Goal: Information Seeking & Learning: Learn about a topic

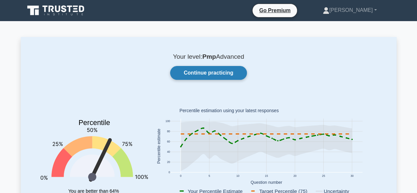
click at [199, 78] on link "Continue practicing" at bounding box center [208, 73] width 76 height 14
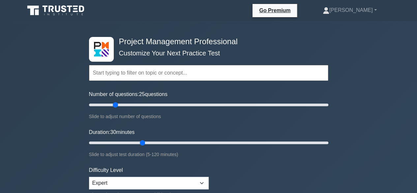
click at [148, 76] on input "text" at bounding box center [208, 73] width 239 height 16
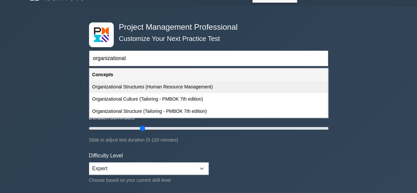
scroll to position [2, 0]
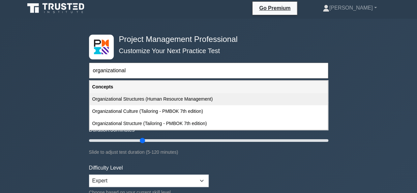
click at [128, 102] on div "Organizational Structures (Human Resource Management)" at bounding box center [209, 99] width 238 height 12
type input "Organizational Structures (Human Resource Management)"
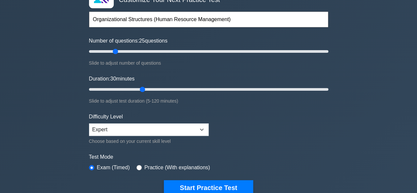
scroll to position [54, 0]
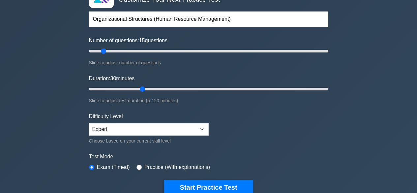
drag, startPoint x: 116, startPoint y: 51, endPoint x: 101, endPoint y: 50, distance: 14.5
type input "15"
click at [101, 50] on input "Number of questions: 15 questions" at bounding box center [208, 51] width 239 height 8
drag, startPoint x: 142, startPoint y: 89, endPoint x: 115, endPoint y: 89, distance: 27.0
type input "15"
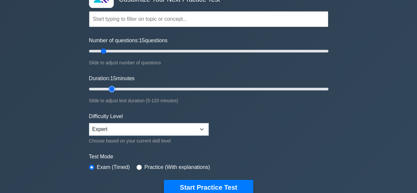
click at [115, 89] on input "Duration: 15 minutes" at bounding box center [208, 89] width 239 height 8
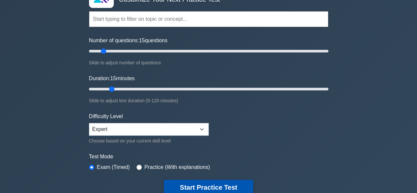
click at [194, 187] on button "Start Practice Test" at bounding box center [208, 186] width 89 height 15
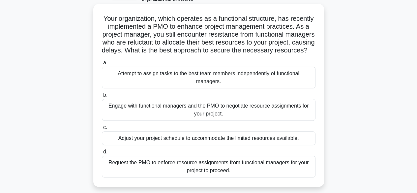
scroll to position [48, 0]
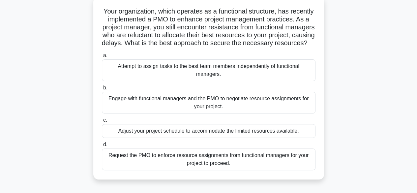
click at [202, 112] on div "Engage with functional managers and the PMO to negotiate resource assignments f…" at bounding box center [208, 103] width 213 height 22
click at [102, 90] on input "b. Engage with functional managers and the PMO to negotiate resource assignment…" at bounding box center [102, 88] width 0 height 4
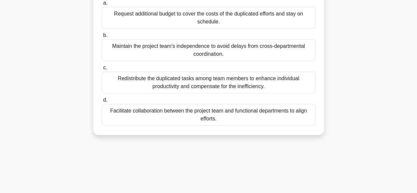
scroll to position [93, 0]
click at [210, 116] on div "Facilitate collaboration between the project team and functional departments to…" at bounding box center [208, 114] width 213 height 22
click at [102, 102] on input "d. Facilitate collaboration between the project team and functional departments…" at bounding box center [102, 99] width 0 height 4
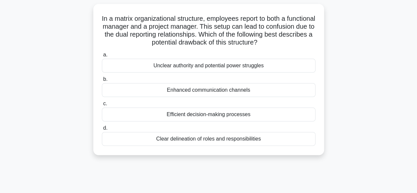
scroll to position [45, 0]
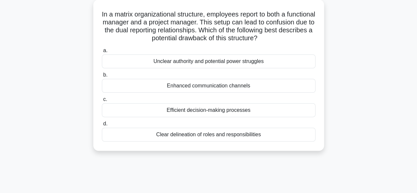
click at [222, 87] on div "Enhanced communication channels" at bounding box center [208, 86] width 213 height 14
click at [102, 77] on input "b. Enhanced communication channels" at bounding box center [102, 75] width 0 height 4
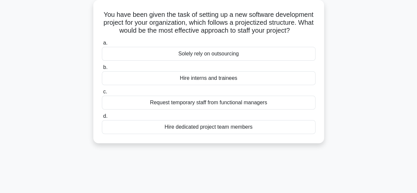
scroll to position [46, 0]
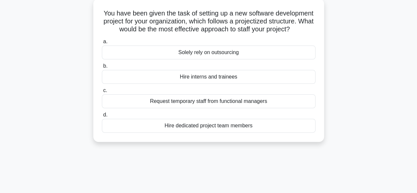
click at [203, 132] on div "Hire dedicated project team members" at bounding box center [208, 126] width 213 height 14
click at [102, 117] on input "d. Hire dedicated project team members" at bounding box center [102, 115] width 0 height 4
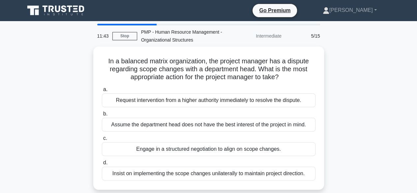
scroll to position [0, 0]
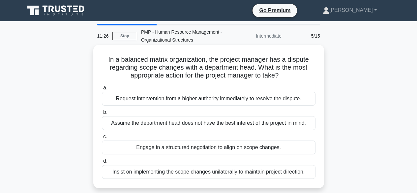
click at [206, 149] on div "Engage in a structured negotiation to align on scope changes." at bounding box center [208, 147] width 213 height 14
click at [102, 139] on input "c. Engage in a structured negotiation to align on scope changes." at bounding box center [102, 136] width 0 height 4
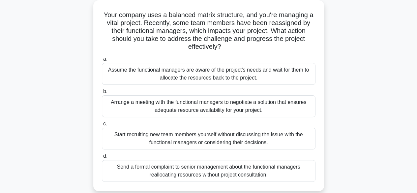
scroll to position [55, 0]
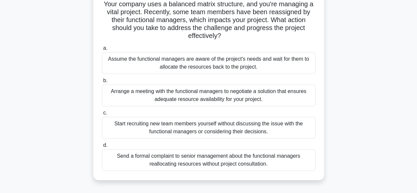
click at [193, 95] on div "Arrange a meeting with the functional managers to negotiate a solution that ens…" at bounding box center [208, 95] width 213 height 22
click at [102, 83] on input "b. Arrange a meeting with the functional managers to negotiate a solution that …" at bounding box center [102, 80] width 0 height 4
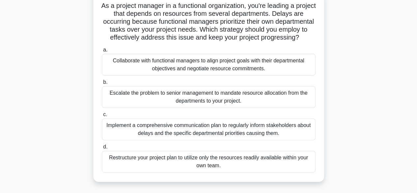
scroll to position [53, 0]
click at [228, 73] on div "Collaborate with functional managers to align project goals with their departme…" at bounding box center [208, 65] width 213 height 22
click at [102, 52] on input "a. Collaborate with functional managers to align project goals with their depar…" at bounding box center [102, 50] width 0 height 4
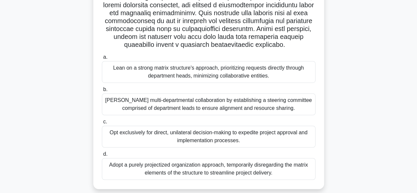
scroll to position [165, 0]
click at [222, 106] on div "Foster multi-departmental collaboration by establishing a steering committee co…" at bounding box center [208, 104] width 213 height 22
click at [102, 91] on input "b. Foster multi-departmental collaboration by establishing a steering committee…" at bounding box center [102, 89] width 0 height 4
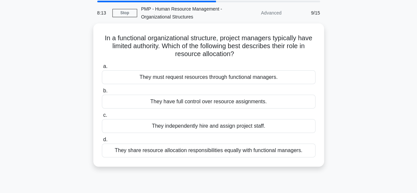
scroll to position [26, 0]
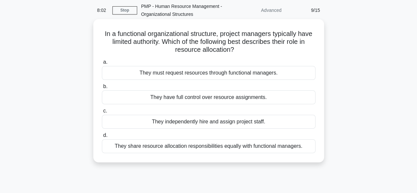
click at [231, 73] on div "They must request resources through functional managers." at bounding box center [208, 73] width 213 height 14
click at [102, 64] on input "a. They must request resources through functional managers." at bounding box center [102, 62] width 0 height 4
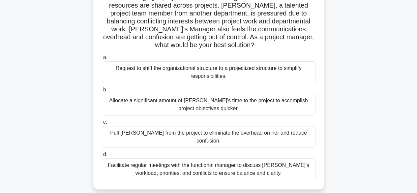
scroll to position [67, 0]
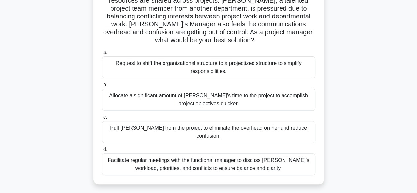
click at [222, 155] on div "Facilitate regular meetings with the functional manager to discuss Lisa’s workl…" at bounding box center [208, 164] width 213 height 22
click at [102, 151] on input "d. Facilitate regular meetings with the functional manager to discuss Lisa’s wo…" at bounding box center [102, 149] width 0 height 4
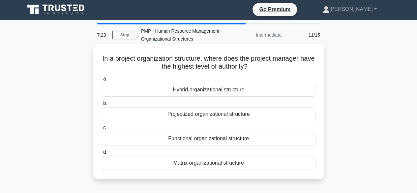
scroll to position [0, 0]
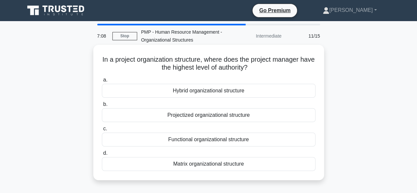
click at [200, 116] on div "Projectized organizational structure" at bounding box center [208, 115] width 213 height 14
click at [102, 106] on input "b. Projectized organizational structure" at bounding box center [102, 104] width 0 height 4
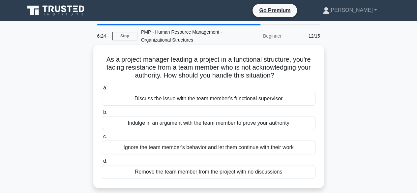
click at [156, 99] on div "Discuss the issue with the team member's functional supervisor" at bounding box center [208, 99] width 213 height 14
click at [102, 90] on input "a. Discuss the issue with the team member's functional supervisor" at bounding box center [102, 88] width 0 height 4
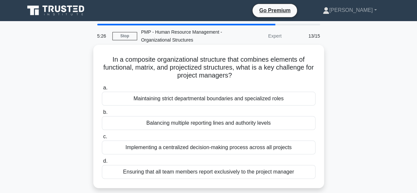
click at [184, 125] on div "Balancing multiple reporting lines and authority levels" at bounding box center [208, 123] width 213 height 14
click at [102, 114] on input "b. Balancing multiple reporting lines and authority levels" at bounding box center [102, 112] width 0 height 4
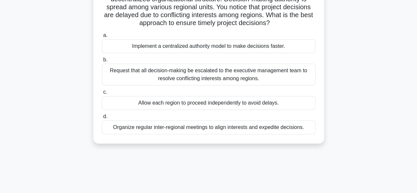
scroll to position [68, 0]
click at [229, 44] on div "Implement a centralized authority model to make decisions faster." at bounding box center [208, 46] width 213 height 14
click at [102, 37] on input "a. Implement a centralized authority model to make decisions faster." at bounding box center [102, 35] width 0 height 4
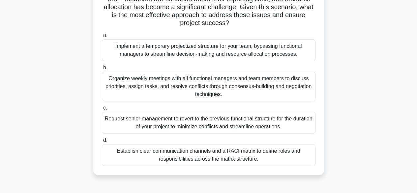
scroll to position [99, 0]
click at [191, 151] on div "Establish clear communication channels and a RACI matrix to define roles and re…" at bounding box center [208, 155] width 213 height 22
click at [102, 143] on input "d. Establish clear communication channels and a RACI matrix to define roles and…" at bounding box center [102, 140] width 0 height 4
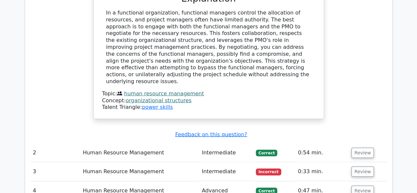
scroll to position [741, 0]
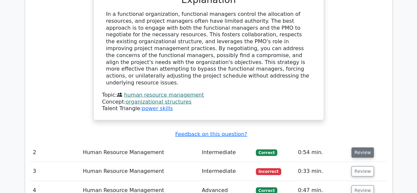
click at [356, 147] on button "Review" at bounding box center [362, 152] width 22 height 10
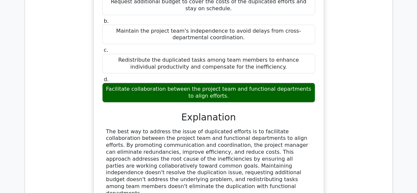
scroll to position [1089, 0]
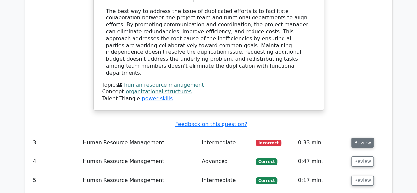
click at [360, 137] on button "Review" at bounding box center [362, 142] width 22 height 10
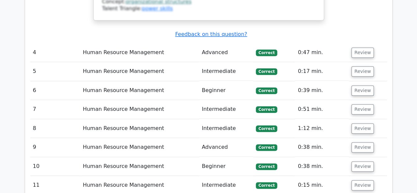
scroll to position [1610, 0]
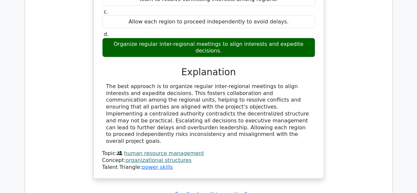
scroll to position [1933, 0]
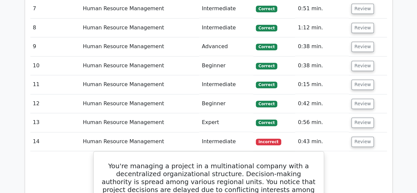
scroll to position [1627, 0]
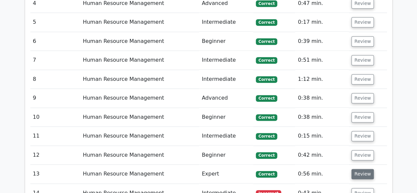
click at [362, 169] on button "Review" at bounding box center [362, 174] width 22 height 10
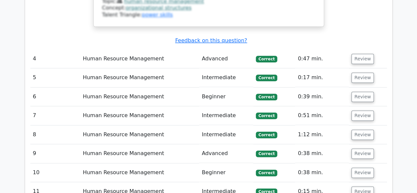
scroll to position [1571, 0]
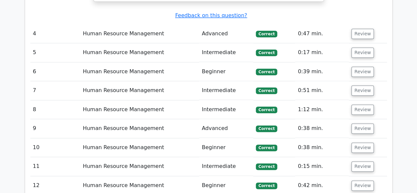
scroll to position [1597, 0]
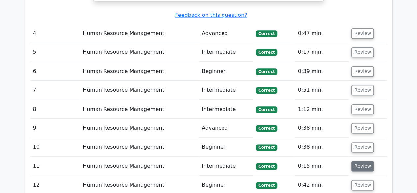
click at [366, 161] on button "Review" at bounding box center [362, 166] width 22 height 10
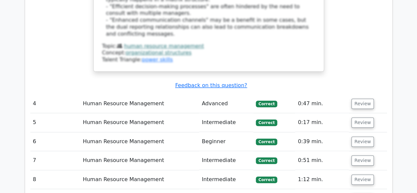
scroll to position [1527, 0]
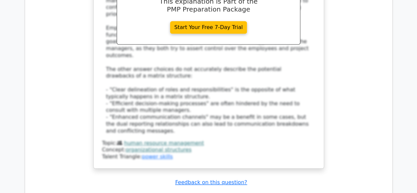
scroll to position [1424, 0]
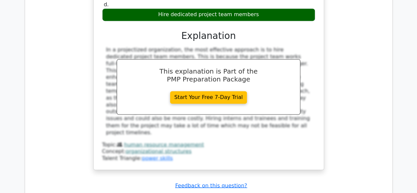
scroll to position [1759, 0]
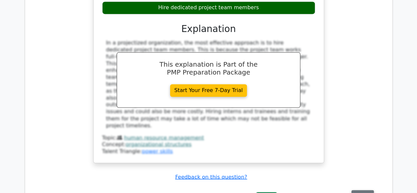
click at [361, 190] on button "Review" at bounding box center [362, 195] width 22 height 10
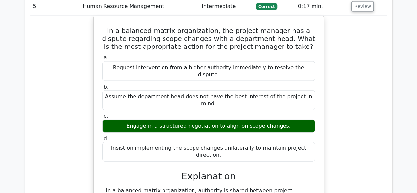
scroll to position [2076, 0]
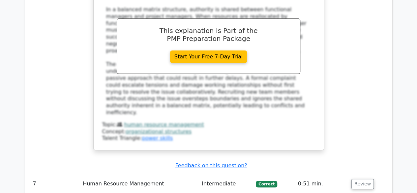
scroll to position [2512, 0]
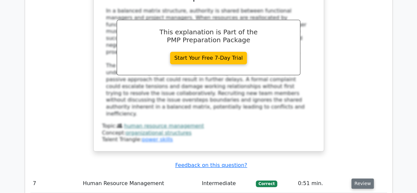
click at [360, 178] on button "Review" at bounding box center [362, 183] width 22 height 10
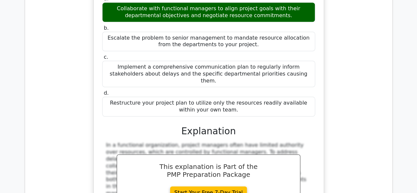
scroll to position [2772, 0]
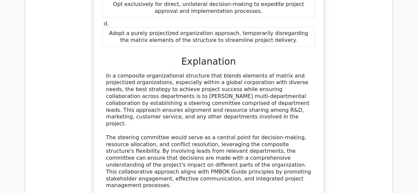
scroll to position [3323, 0]
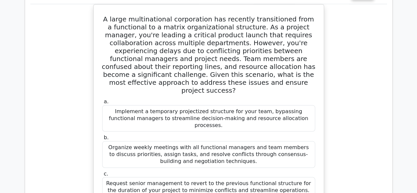
scroll to position [5993, 0]
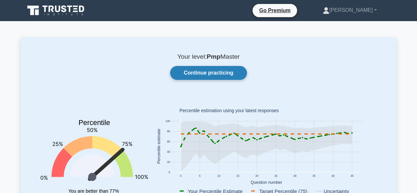
click at [202, 72] on link "Continue practicing" at bounding box center [208, 73] width 76 height 14
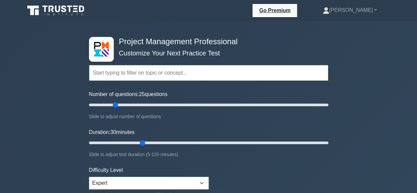
click at [202, 72] on input "text" at bounding box center [208, 73] width 239 height 16
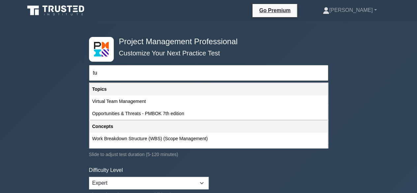
type input "t"
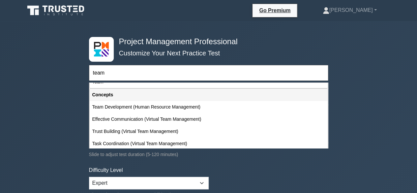
scroll to position [26, 0]
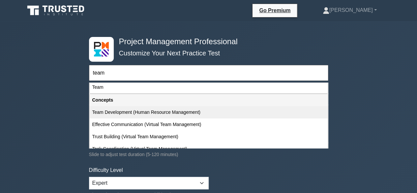
click at [172, 114] on div "Team Development (Human Resource Management)" at bounding box center [209, 112] width 238 height 12
type input "Team Development (Human Resource Management)"
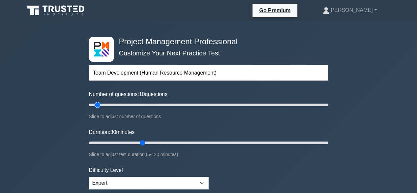
drag, startPoint x: 115, startPoint y: 103, endPoint x: 97, endPoint y: 106, distance: 18.7
type input "10"
click at [97, 106] on input "Number of questions: 10 questions" at bounding box center [208, 105] width 239 height 8
drag, startPoint x: 141, startPoint y: 140, endPoint x: 115, endPoint y: 143, distance: 25.9
type input "15"
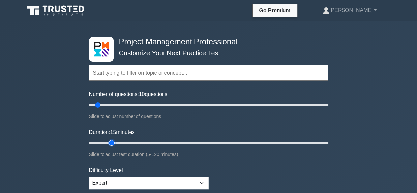
click at [115, 143] on input "Duration: 15 minutes" at bounding box center [208, 143] width 239 height 8
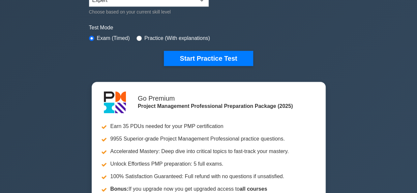
scroll to position [190, 0]
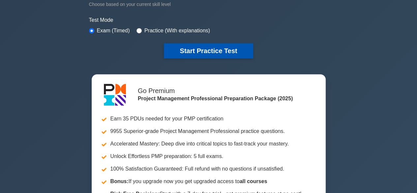
click at [215, 51] on button "Start Practice Test" at bounding box center [208, 50] width 89 height 15
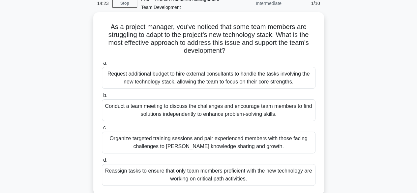
scroll to position [32, 0]
click at [245, 107] on div "Conduct a team meeting to discuss the challenges and encourage team members to …" at bounding box center [208, 110] width 213 height 22
click at [102, 98] on input "b. Conduct a team meeting to discuss the challenges and encourage team members …" at bounding box center [102, 96] width 0 height 4
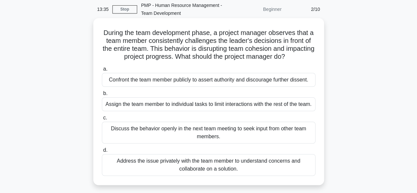
scroll to position [27, 0]
click at [205, 175] on div "Address the issue privately with the team member to understand concerns and col…" at bounding box center [208, 164] width 213 height 22
click at [102, 152] on input "d. Address the issue privately with the team member to understand concerns and …" at bounding box center [102, 150] width 0 height 4
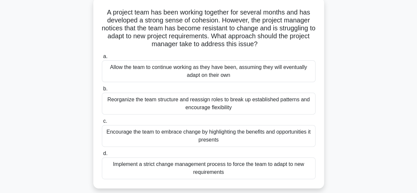
scroll to position [47, 0]
click at [185, 135] on div "Encourage the team to embrace change by highlighting the benefits and opportuni…" at bounding box center [208, 136] width 213 height 22
click at [102, 123] on input "c. Encourage the team to embrace change by highlighting the benefits and opport…" at bounding box center [102, 121] width 0 height 4
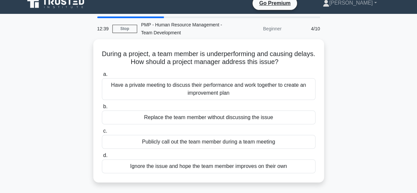
scroll to position [0, 0]
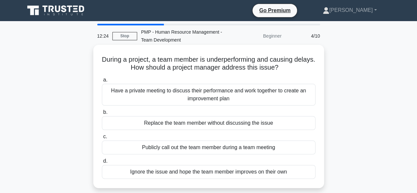
click at [211, 94] on div "Have a private meeting to discuss their performance and work together to create…" at bounding box center [208, 95] width 213 height 22
click at [102, 82] on input "a. Have a private meeting to discuss their performance and work together to cre…" at bounding box center [102, 80] width 0 height 4
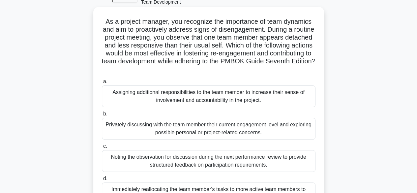
scroll to position [36, 0]
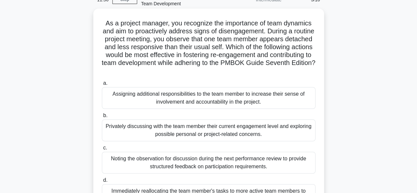
click at [205, 134] on div "Privately discussing with the team member their current engagement level and ex…" at bounding box center [208, 130] width 213 height 22
click at [102, 118] on input "b. Privately discussing with the team member their current engagement level and…" at bounding box center [102, 115] width 0 height 4
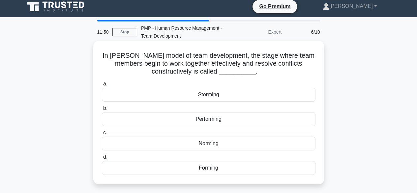
scroll to position [0, 0]
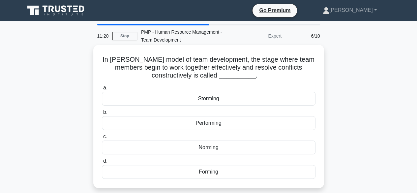
click at [203, 149] on div "Norming" at bounding box center [208, 147] width 213 height 14
click at [102, 139] on input "c. Norming" at bounding box center [102, 136] width 0 height 4
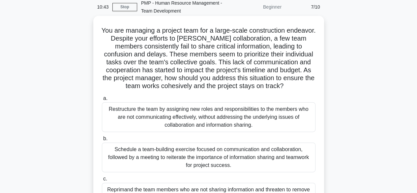
scroll to position [22, 0]
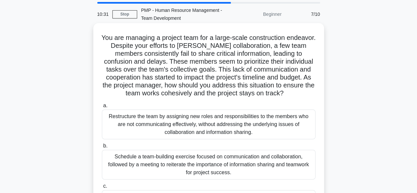
click at [202, 167] on div "Schedule a team-building exercise focused on communication and collaboration, f…" at bounding box center [208, 164] width 213 height 30
click at [102, 148] on input "b. Schedule a team-building exercise focused on communication and collaboration…" at bounding box center [102, 146] width 0 height 4
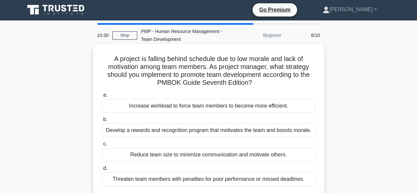
scroll to position [0, 0]
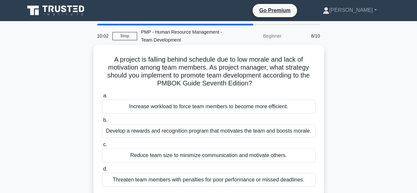
click at [176, 129] on div "Develop a rewards and recognition program that motivates the team and boosts mo…" at bounding box center [208, 131] width 213 height 14
click at [102, 122] on input "b. Develop a rewards and recognition program that motivates the team and boosts…" at bounding box center [102, 120] width 0 height 4
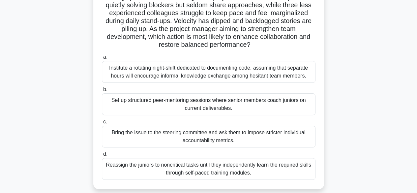
scroll to position [73, 0]
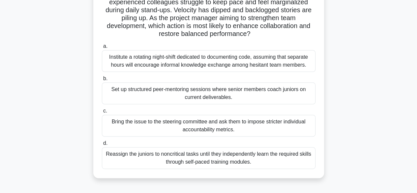
click at [205, 96] on div "Set up structured peer-mentoring sessions where senior members coach juniors on…" at bounding box center [208, 93] width 213 height 22
click at [102, 81] on input "b. Set up structured peer-mentoring sessions where senior members coach juniors…" at bounding box center [102, 78] width 0 height 4
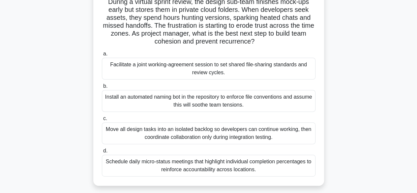
scroll to position [58, 0]
click at [217, 69] on div "Facilitate a joint working-agreement session to set shared file-sharing standar…" at bounding box center [208, 68] width 213 height 22
click at [102, 56] on input "a. Facilitate a joint working-agreement session to set shared file-sharing stan…" at bounding box center [102, 53] width 0 height 4
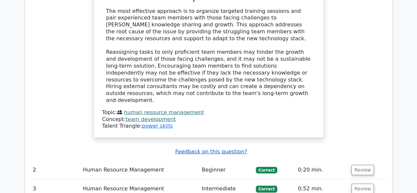
scroll to position [806, 0]
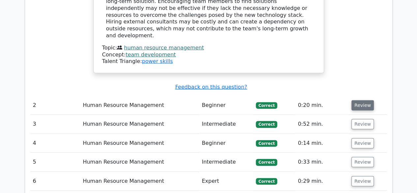
click at [362, 100] on button "Review" at bounding box center [362, 105] width 22 height 10
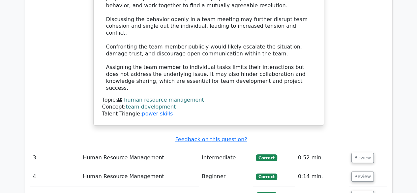
scroll to position [1136, 0]
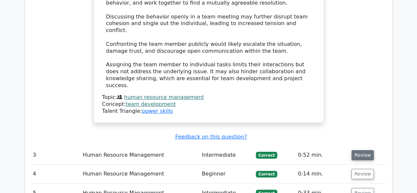
click at [360, 150] on button "Review" at bounding box center [362, 155] width 22 height 10
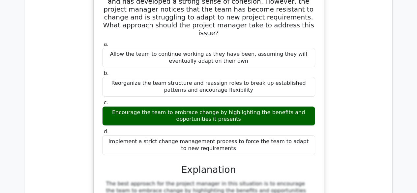
scroll to position [1477, 0]
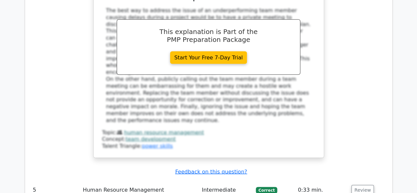
scroll to position [1885, 0]
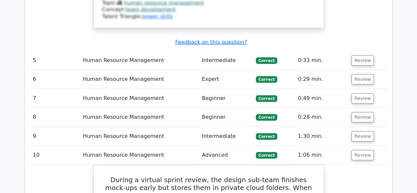
scroll to position [1941, 0]
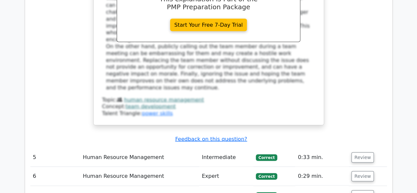
scroll to position [1899, 0]
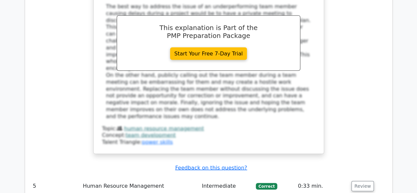
scroll to position [1887, 0]
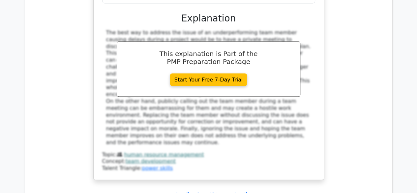
scroll to position [1862, 0]
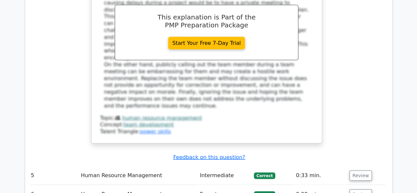
scroll to position [1937, 0]
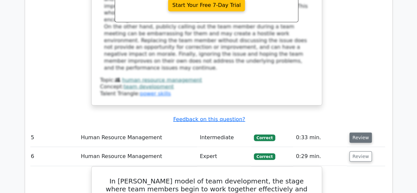
click at [359, 132] on button "Review" at bounding box center [360, 137] width 22 height 10
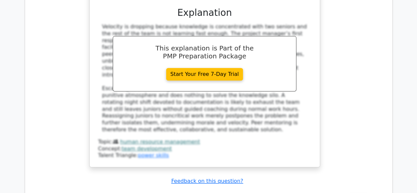
scroll to position [4374, 0]
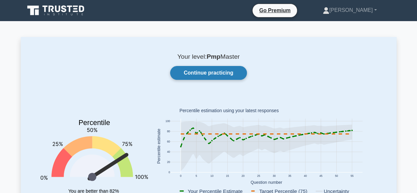
click at [205, 71] on link "Continue practicing" at bounding box center [208, 73] width 76 height 14
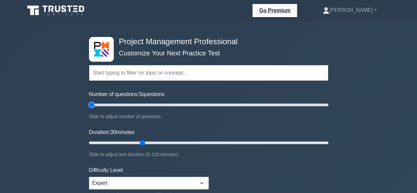
drag, startPoint x: 115, startPoint y: 102, endPoint x: 93, endPoint y: 102, distance: 21.7
type input "5"
click at [93, 102] on input "Number of questions: 5 questions" at bounding box center [208, 105] width 239 height 8
drag, startPoint x: 142, startPoint y: 140, endPoint x: 113, endPoint y: 140, distance: 28.3
type input "15"
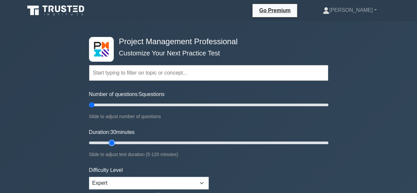
click at [113, 140] on input "Duration: 30 minutes" at bounding box center [208, 143] width 239 height 8
click at [164, 73] on input "text" at bounding box center [208, 73] width 239 height 16
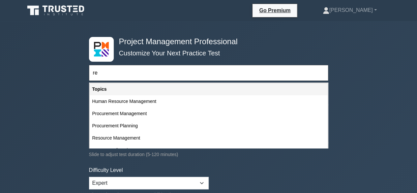
type input "r"
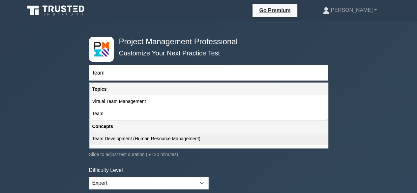
click at [147, 136] on div "Team Development (Human Resource Management)" at bounding box center [209, 138] width 238 height 12
type input "Team Development (Human Resource Management)"
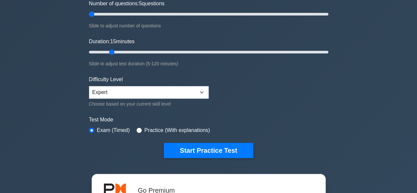
scroll to position [91, 0]
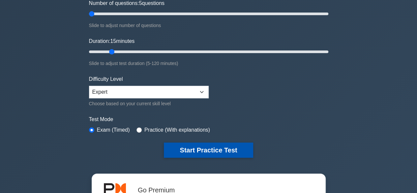
click at [206, 150] on button "Start Practice Test" at bounding box center [208, 149] width 89 height 15
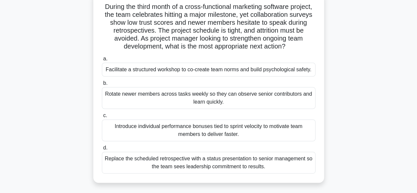
scroll to position [53, 0]
click at [171, 73] on div "Facilitate a structured workshop to co-create team norms and build psychologica…" at bounding box center [208, 69] width 213 height 14
click at [102, 61] on input "a. Facilitate a structured workshop to co-create team norms and build psycholog…" at bounding box center [102, 58] width 0 height 4
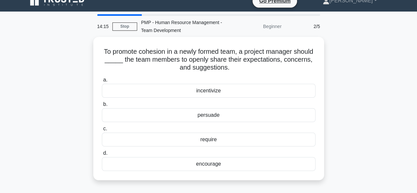
scroll to position [0, 0]
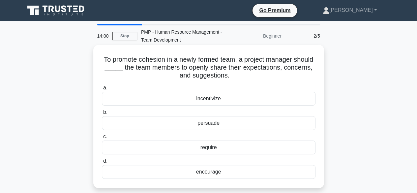
click at [185, 172] on div "encourage" at bounding box center [208, 172] width 213 height 14
click at [102, 163] on input "d. encourage" at bounding box center [102, 161] width 0 height 4
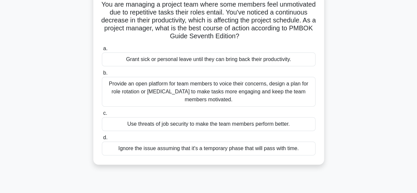
scroll to position [56, 0]
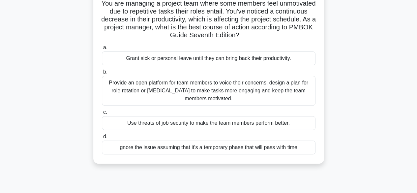
click at [166, 89] on div "Provide an open platform for team members to voice their concerns, design a pla…" at bounding box center [208, 91] width 213 height 30
click at [102, 74] on input "b. Provide an open platform for team members to voice their concerns, design a …" at bounding box center [102, 72] width 0 height 4
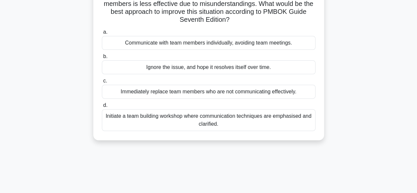
scroll to position [76, 0]
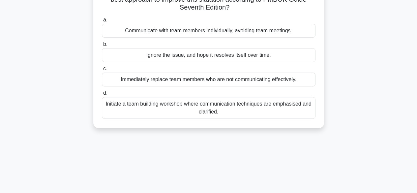
click at [208, 103] on div "Initiate a team building workshop where communication techniques are emphasised…" at bounding box center [208, 108] width 213 height 22
click at [102, 95] on input "d. Initiate a team building workshop where communication techniques are emphasi…" at bounding box center [102, 93] width 0 height 4
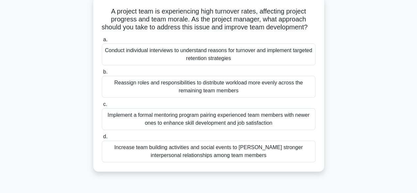
scroll to position [48, 0]
click at [193, 157] on div "Increase team building activities and social events to [PERSON_NAME] stronger i…" at bounding box center [208, 151] width 213 height 22
click at [102, 138] on input "d. Increase team building activities and social events to foster stronger inter…" at bounding box center [102, 136] width 0 height 4
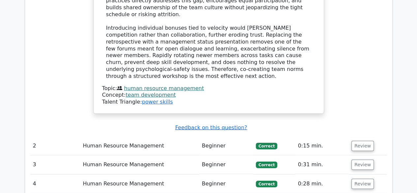
scroll to position [830, 0]
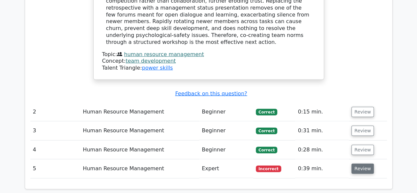
click at [355, 163] on button "Review" at bounding box center [362, 168] width 22 height 10
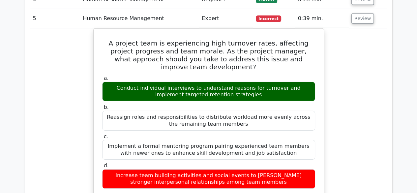
scroll to position [979, 0]
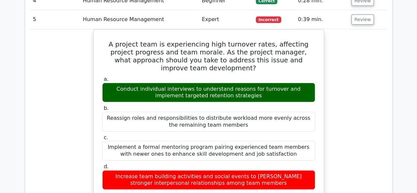
drag, startPoint x: 293, startPoint y: 72, endPoint x: 53, endPoint y: 77, distance: 240.1
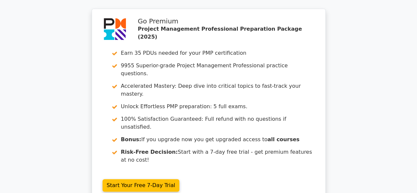
scroll to position [1517, 0]
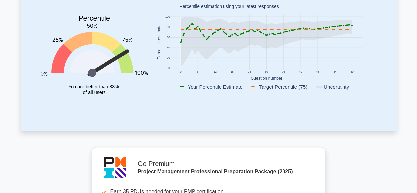
scroll to position [113, 0]
